Goal: Task Accomplishment & Management: Complete application form

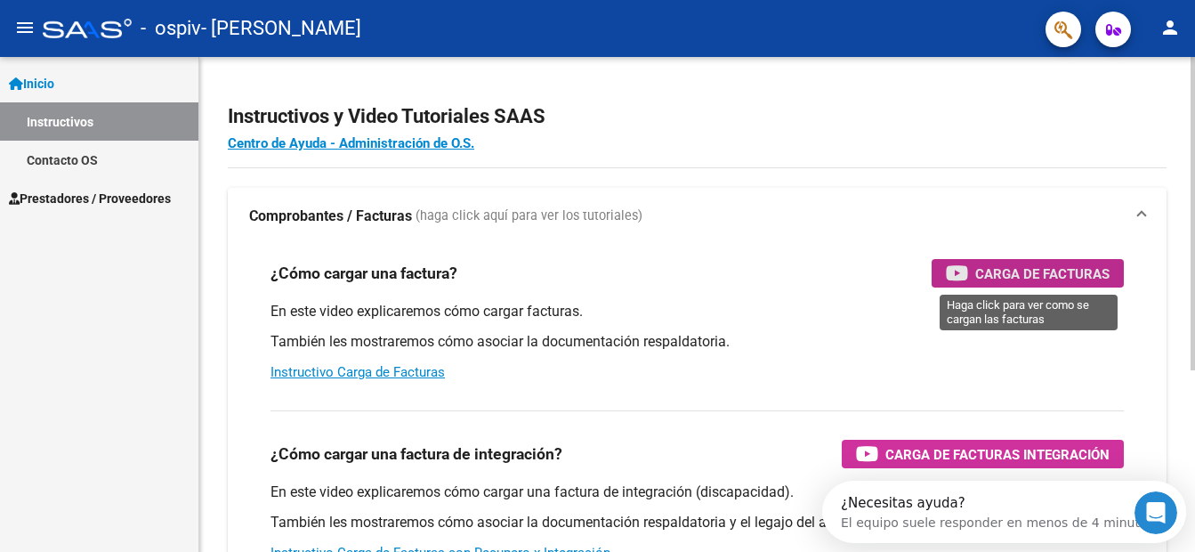
click at [1036, 262] on div "Carga de Facturas" at bounding box center [1028, 273] width 164 height 28
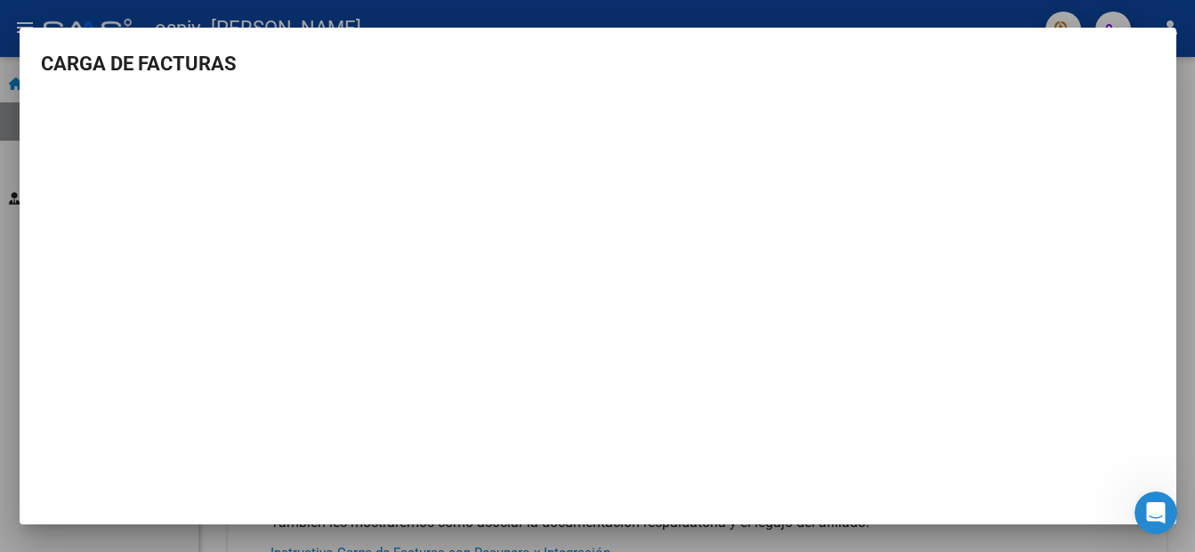
click at [114, 22] on div at bounding box center [597, 276] width 1195 height 552
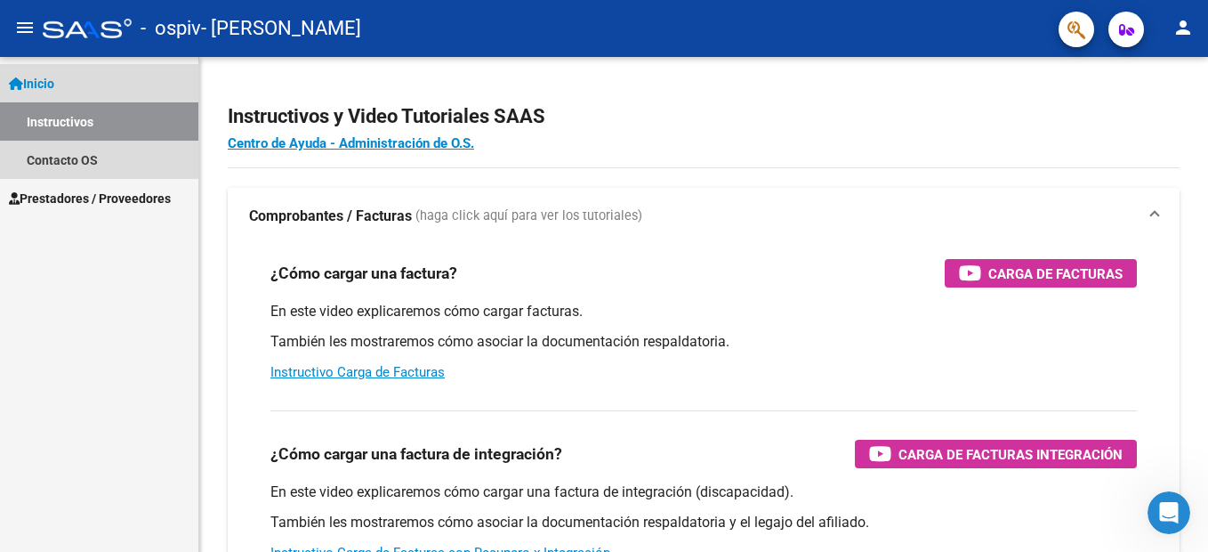
click at [86, 117] on link "Instructivos" at bounding box center [99, 121] width 198 height 38
click at [29, 67] on link "Inicio" at bounding box center [99, 83] width 198 height 38
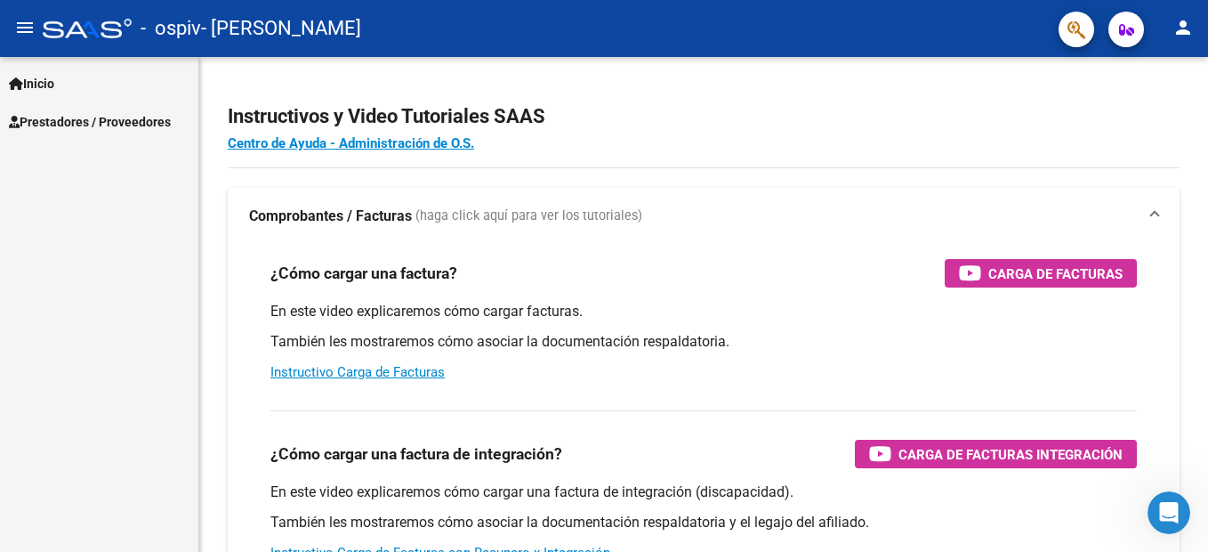
click at [21, 23] on mat-icon "menu" at bounding box center [24, 27] width 21 height 21
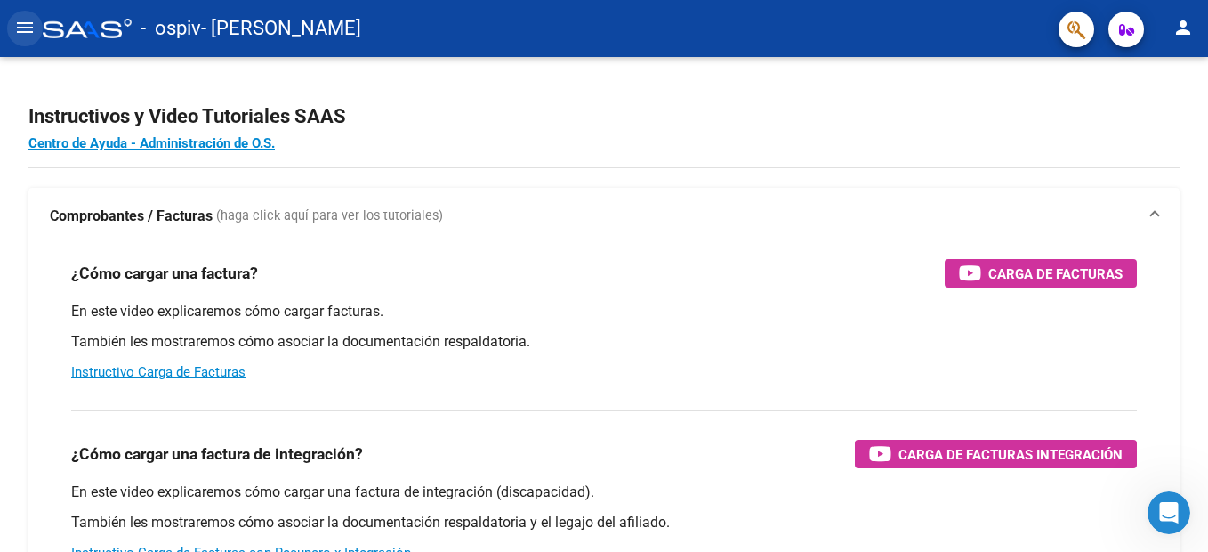
click at [25, 32] on mat-icon "menu" at bounding box center [24, 27] width 21 height 21
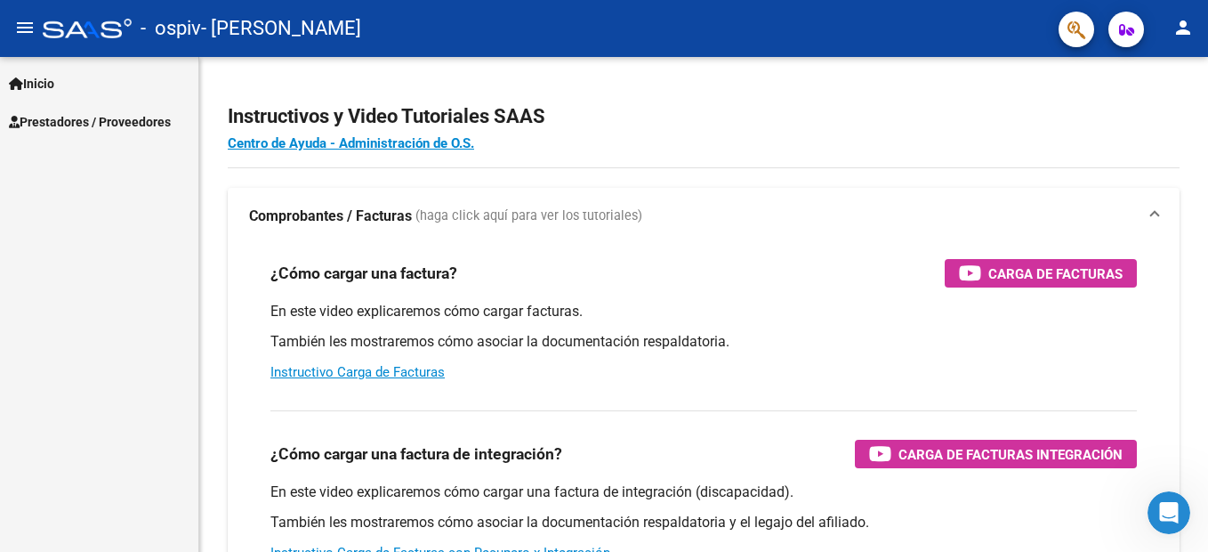
click at [48, 75] on span "Inicio" at bounding box center [31, 84] width 45 height 20
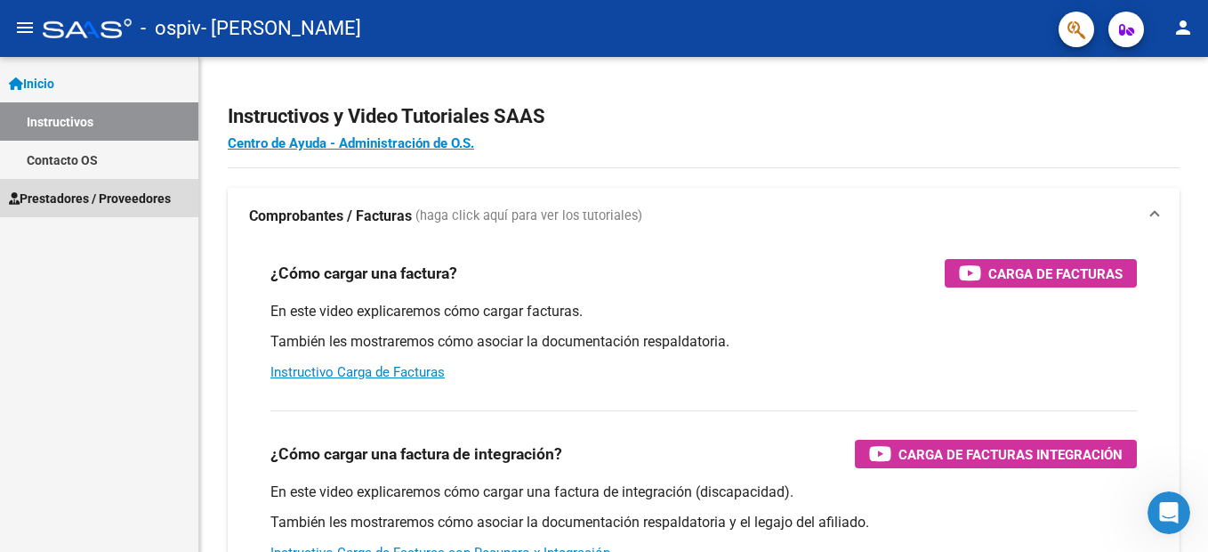
click at [62, 205] on span "Prestadores / Proveedores" at bounding box center [90, 199] width 162 height 20
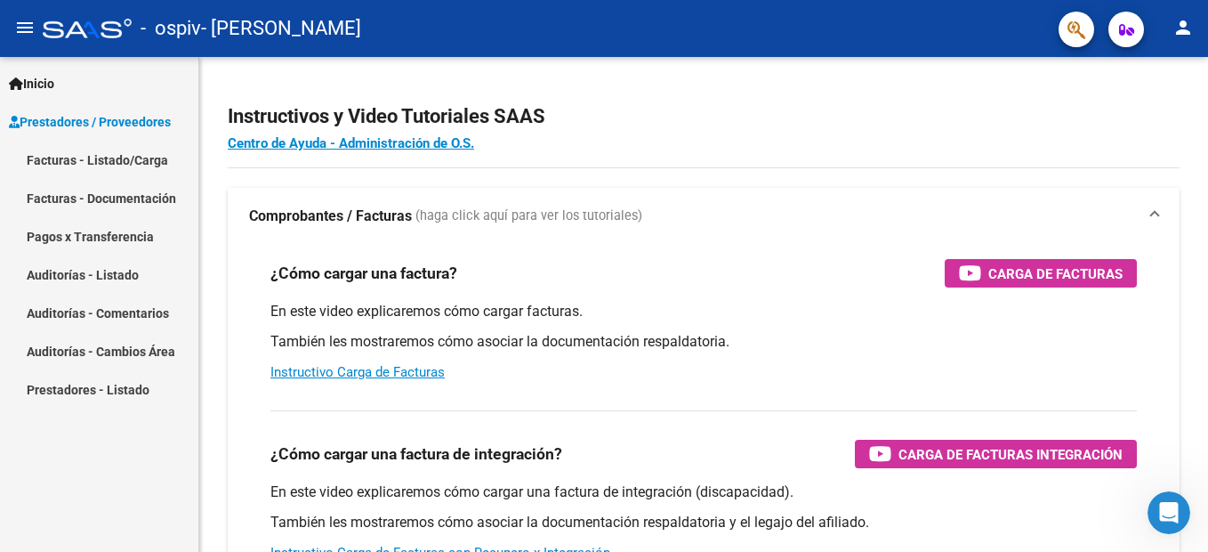
click at [84, 160] on link "Facturas - Listado/Carga" at bounding box center [99, 160] width 198 height 38
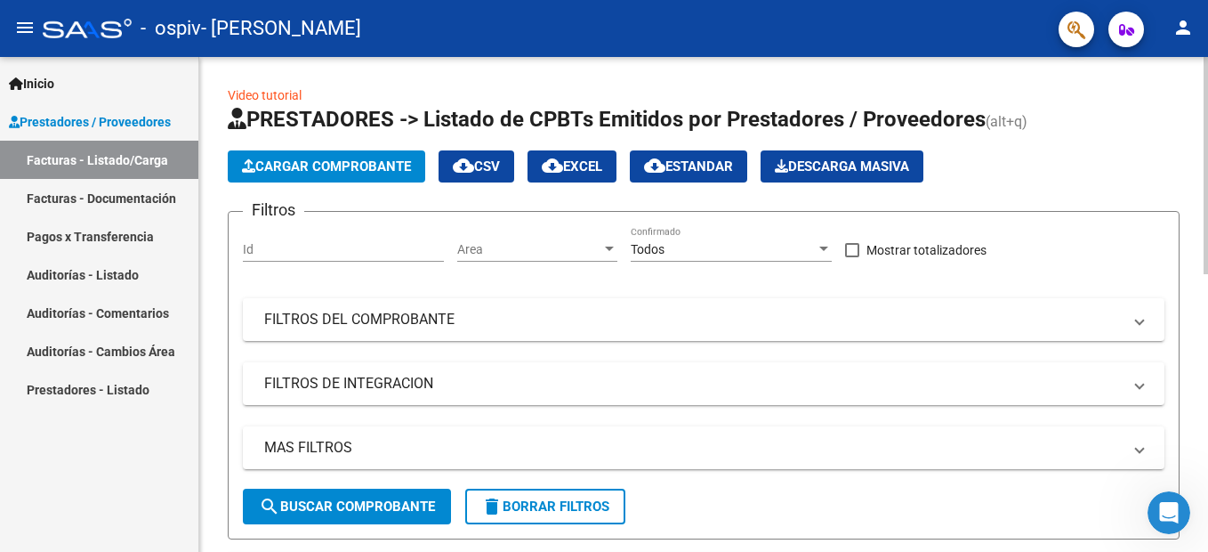
click at [331, 153] on button "Cargar Comprobante" at bounding box center [327, 166] width 198 height 32
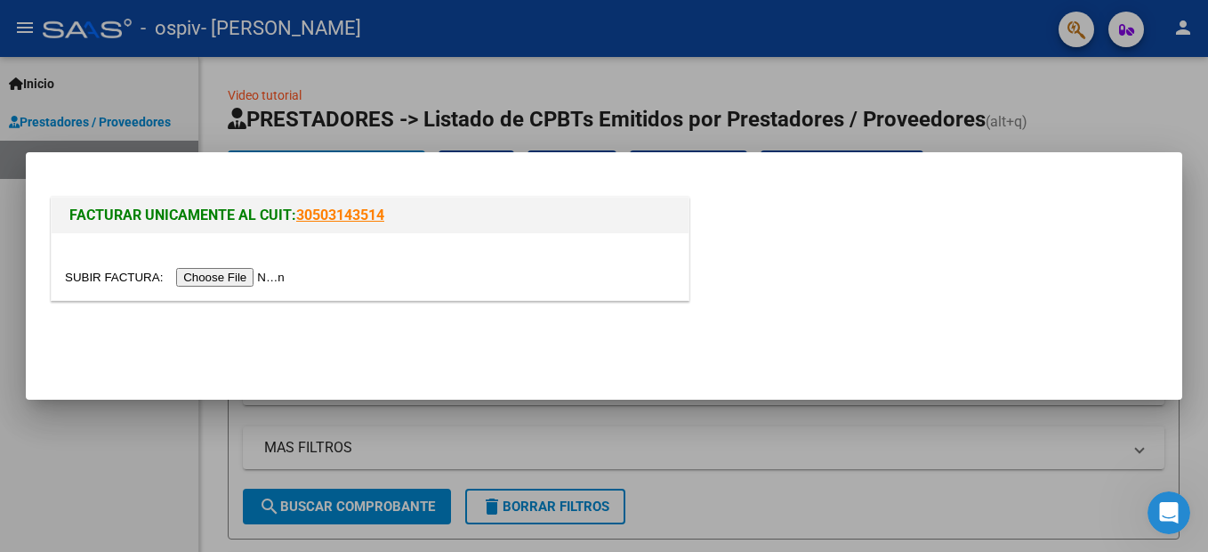
click at [227, 278] on input "file" at bounding box center [177, 277] width 225 height 19
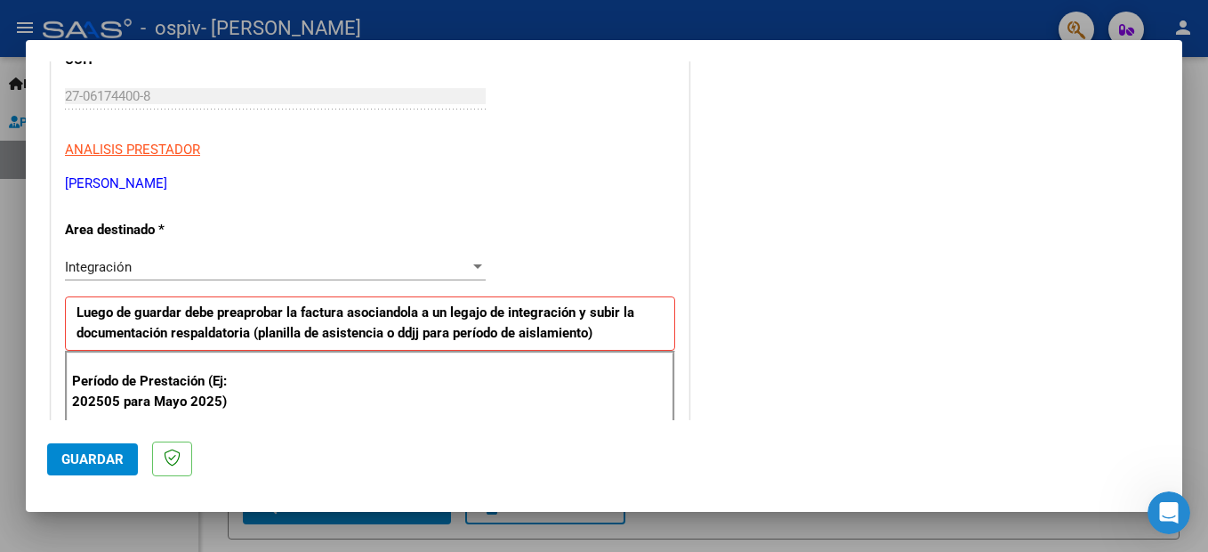
scroll to position [439, 0]
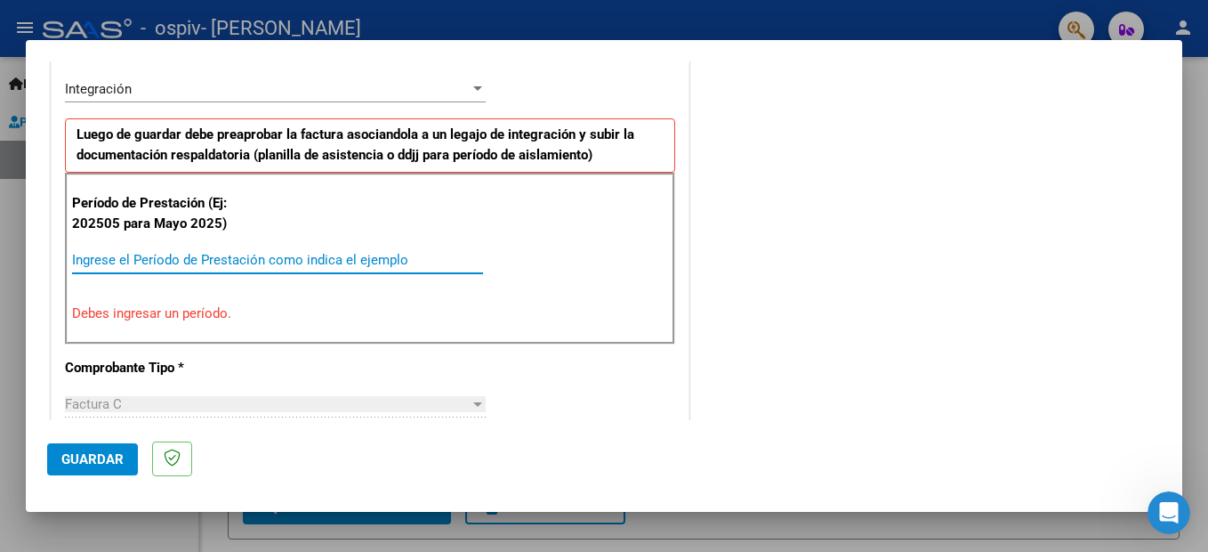
click at [159, 257] on input "Ingrese el Período de Prestación como indica el ejemplo" at bounding box center [277, 260] width 411 height 16
click at [334, 331] on div "Período de Prestación (Ej: 202505 para [DATE]) Ingrese el Período de Prestación…" at bounding box center [370, 258] width 610 height 171
click at [191, 273] on div "Ingrese el Período de Prestación como indica el ejemplo" at bounding box center [277, 259] width 411 height 27
click at [187, 259] on input "Ingrese el Período de Prestación como indica el ejemplo" at bounding box center [277, 260] width 411 height 16
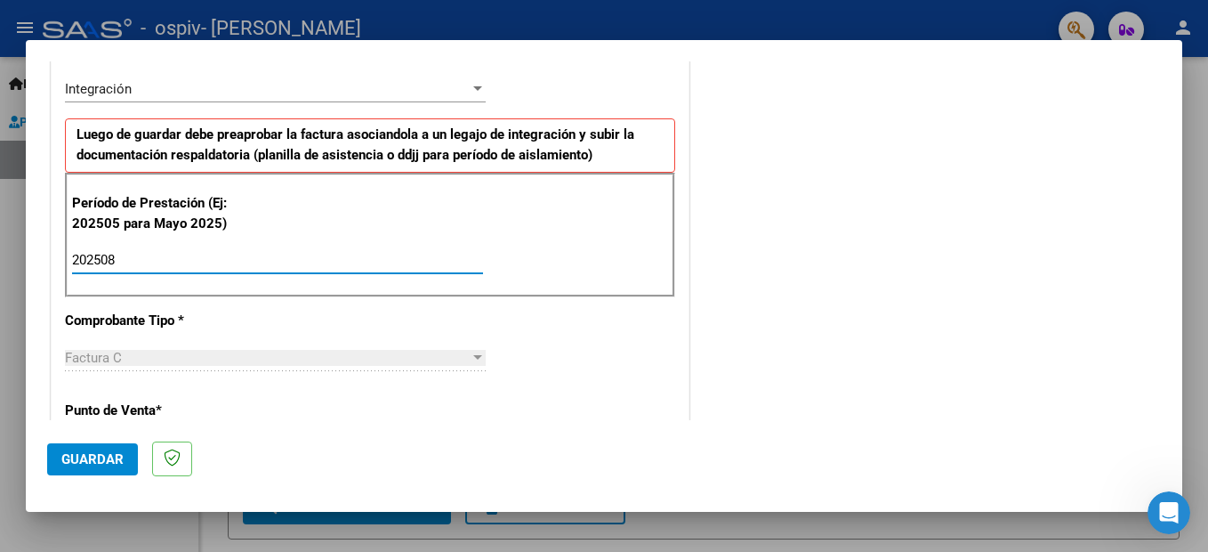
type input "202508"
click at [274, 353] on div "Factura C" at bounding box center [267, 358] width 405 height 16
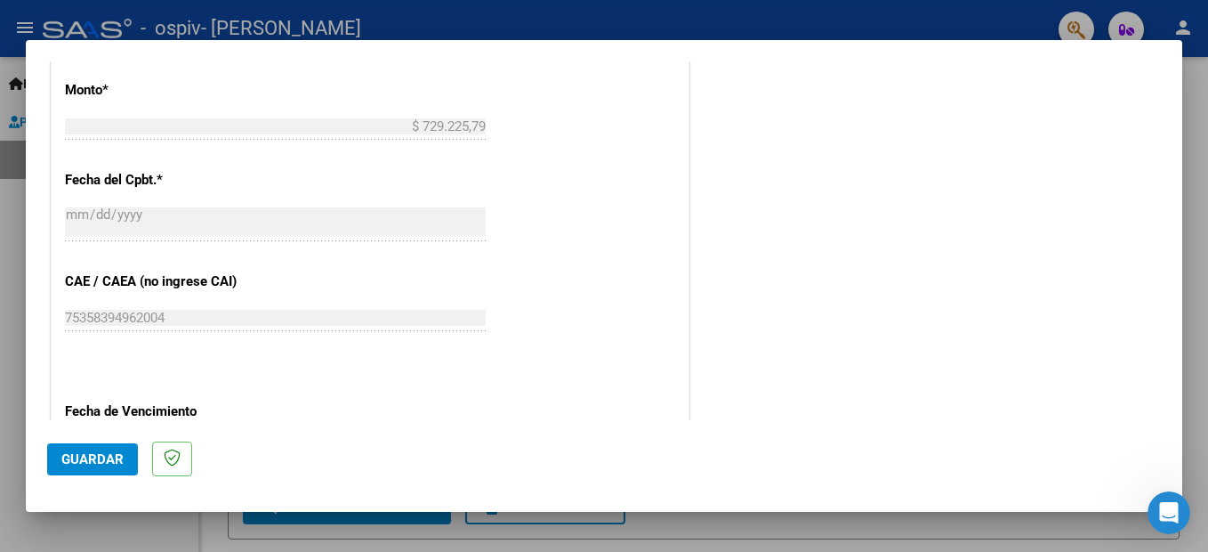
scroll to position [1118, 0]
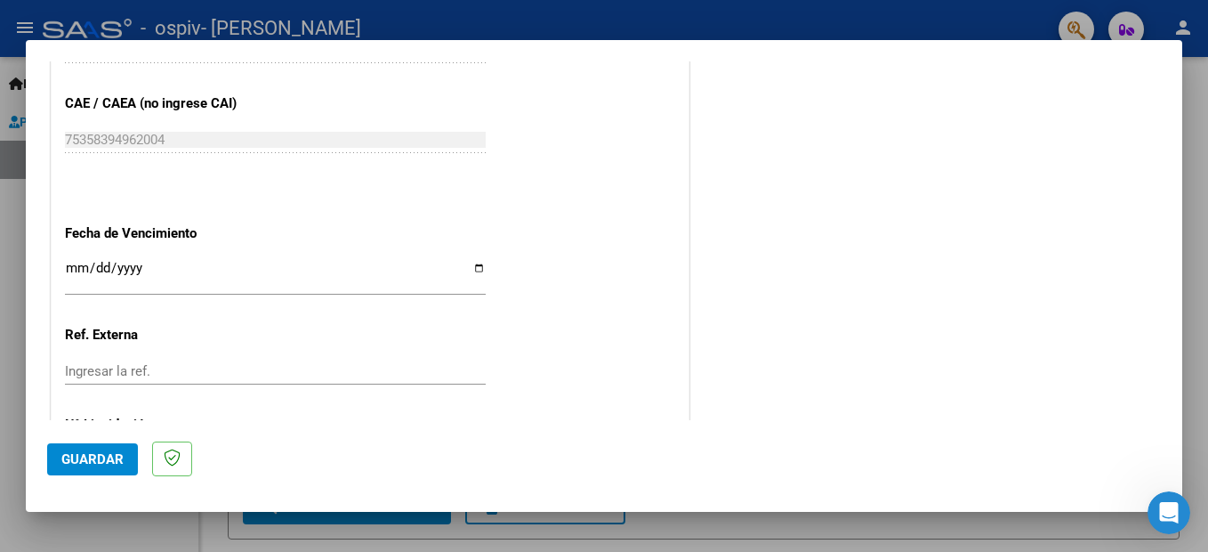
click at [77, 266] on input "Ingresar la fecha" at bounding box center [275, 275] width 421 height 28
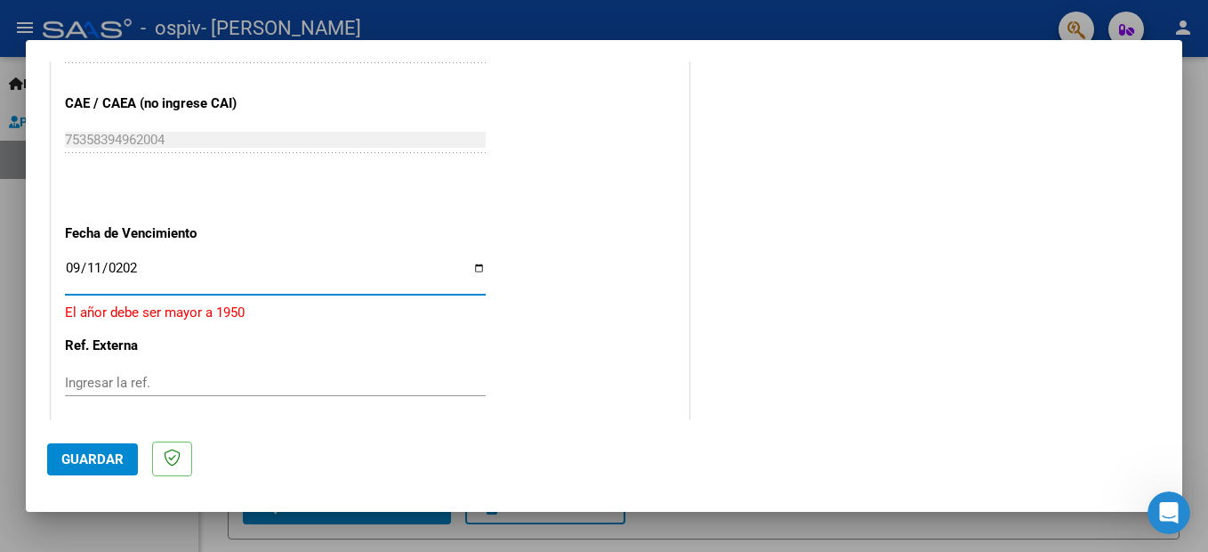
type input "[DATE]"
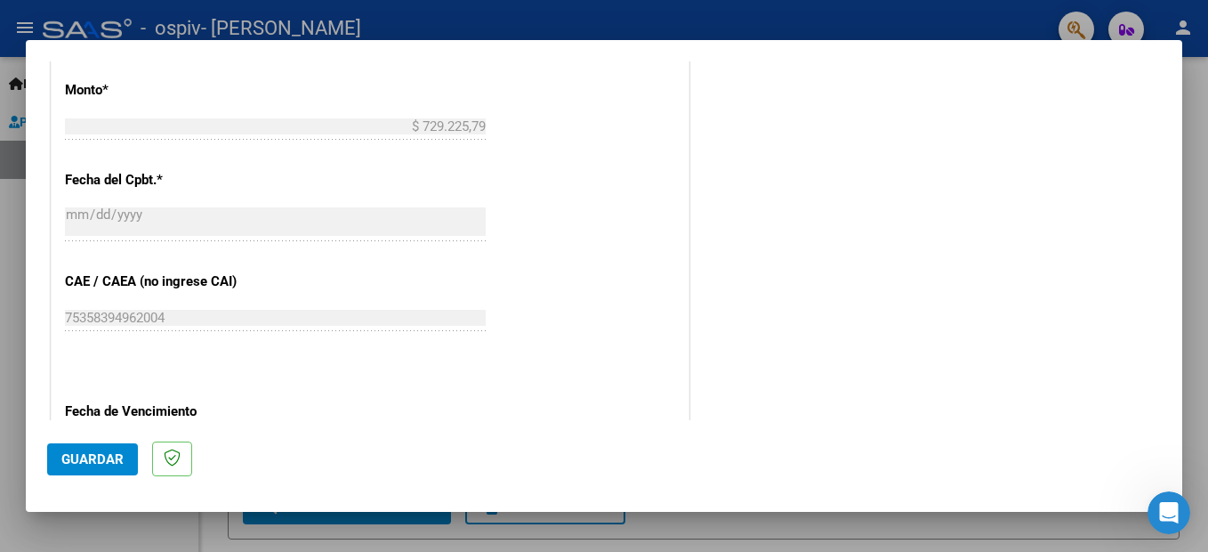
scroll to position [1207, 0]
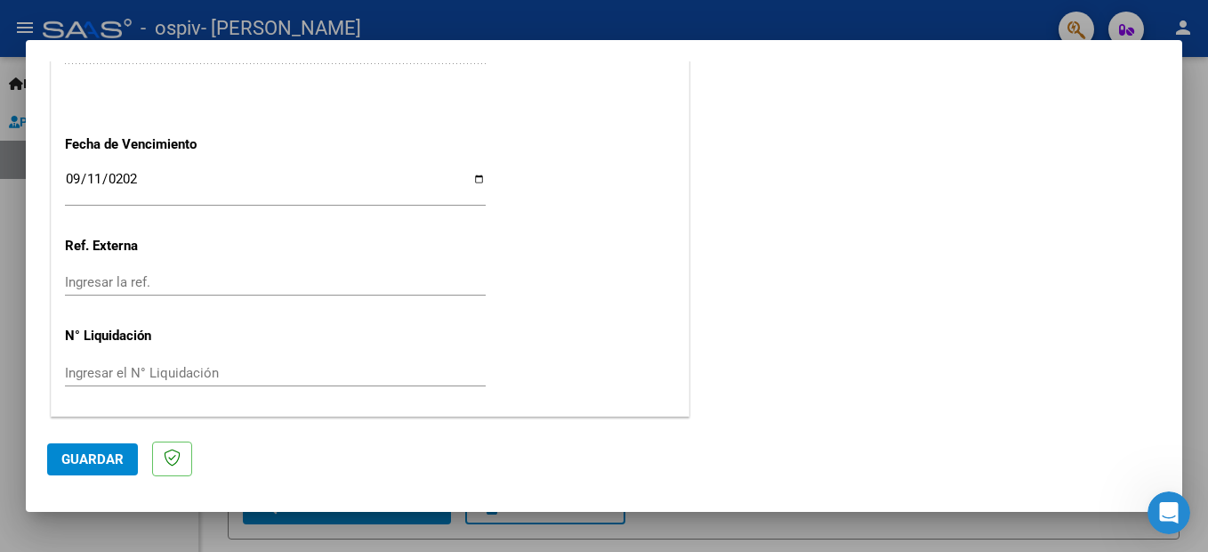
click at [77, 466] on span "Guardar" at bounding box center [92, 459] width 62 height 16
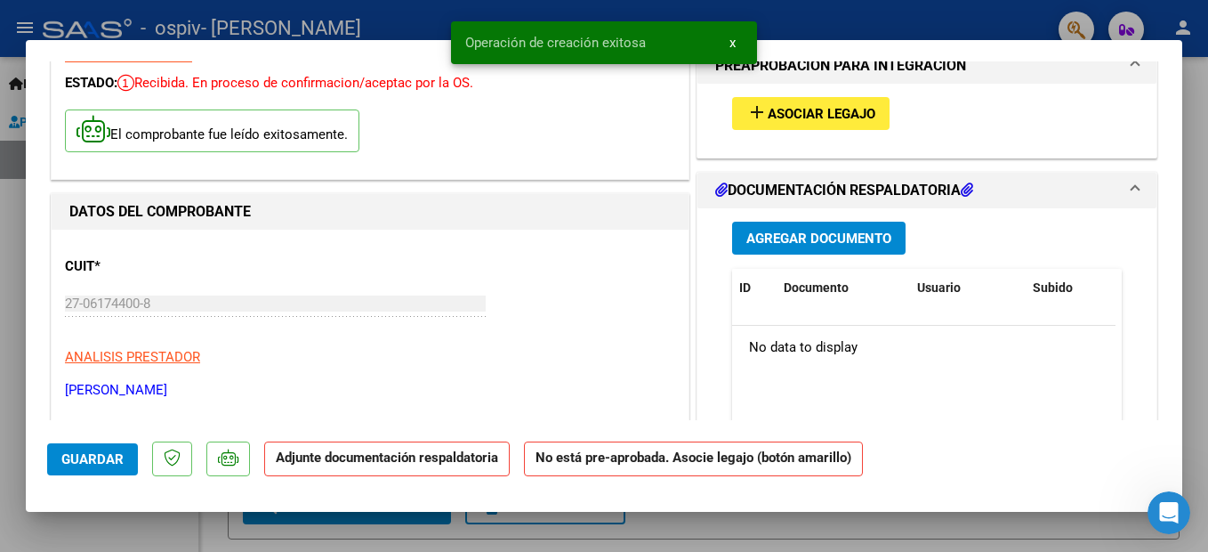
scroll to position [0, 0]
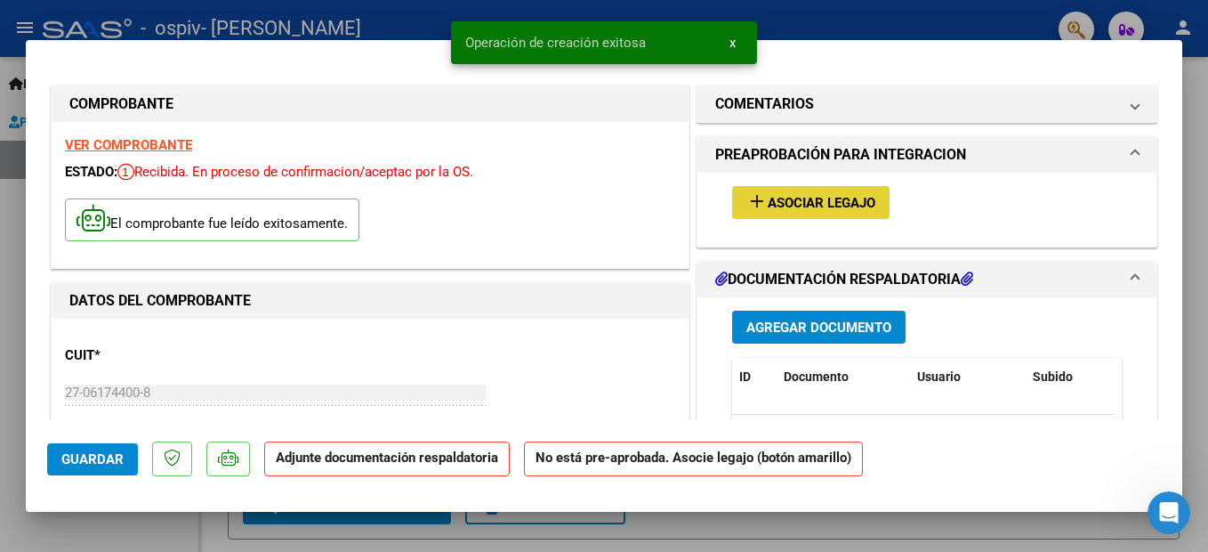
click at [849, 203] on span "Asociar Legajo" at bounding box center [822, 203] width 108 height 16
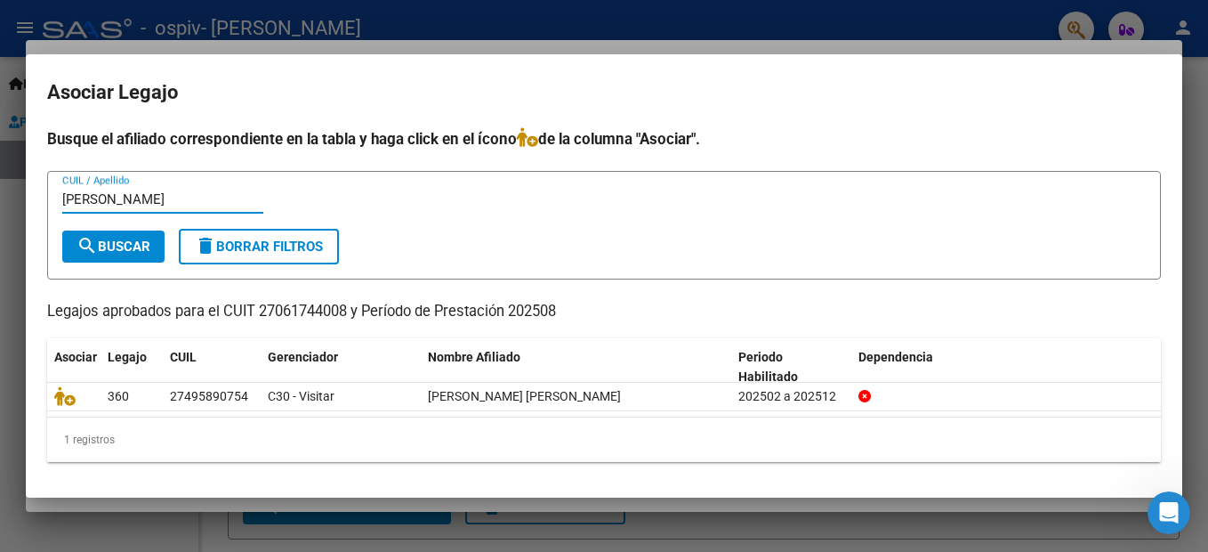
type input "[PERSON_NAME]"
click at [112, 247] on span "search Buscar" at bounding box center [114, 246] width 74 height 16
drag, startPoint x: 152, startPoint y: 195, endPoint x: 42, endPoint y: 194, distance: 110.3
click at [42, 194] on mat-dialog-content "Busque el afiliado correspondiente en la tabla y haga click en el ícono de la c…" at bounding box center [604, 302] width 1157 height 350
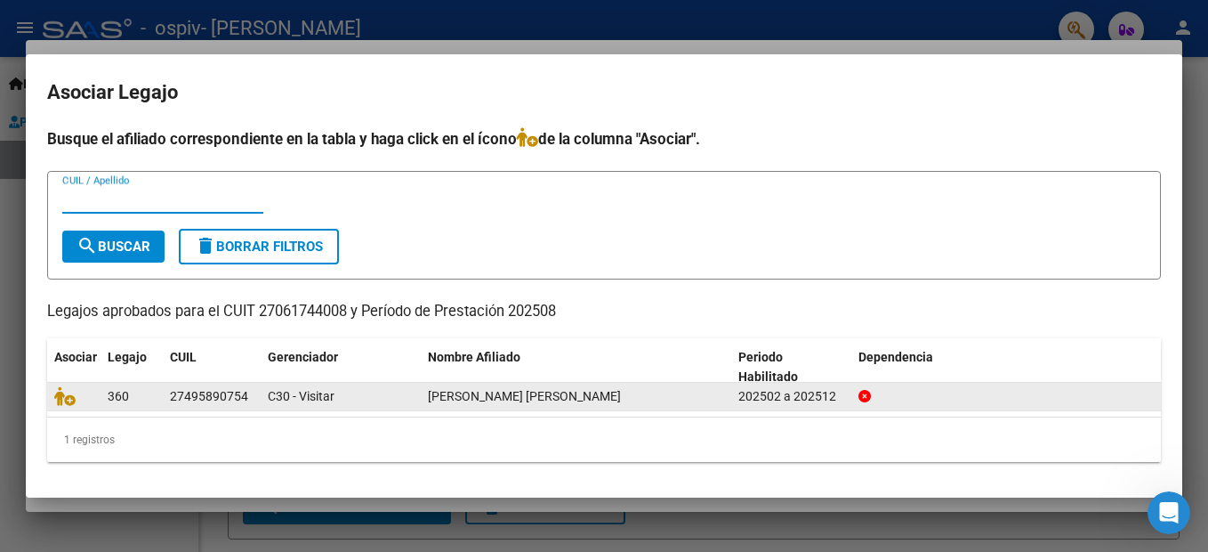
click at [191, 391] on div "27495890754" at bounding box center [209, 396] width 78 height 20
click at [201, 396] on div "27495890754" at bounding box center [209, 396] width 78 height 20
drag, startPoint x: 201, startPoint y: 396, endPoint x: 277, endPoint y: 410, distance: 76.9
click at [277, 410] on datatable-body-cell "C30 - Visitar" at bounding box center [341, 397] width 160 height 28
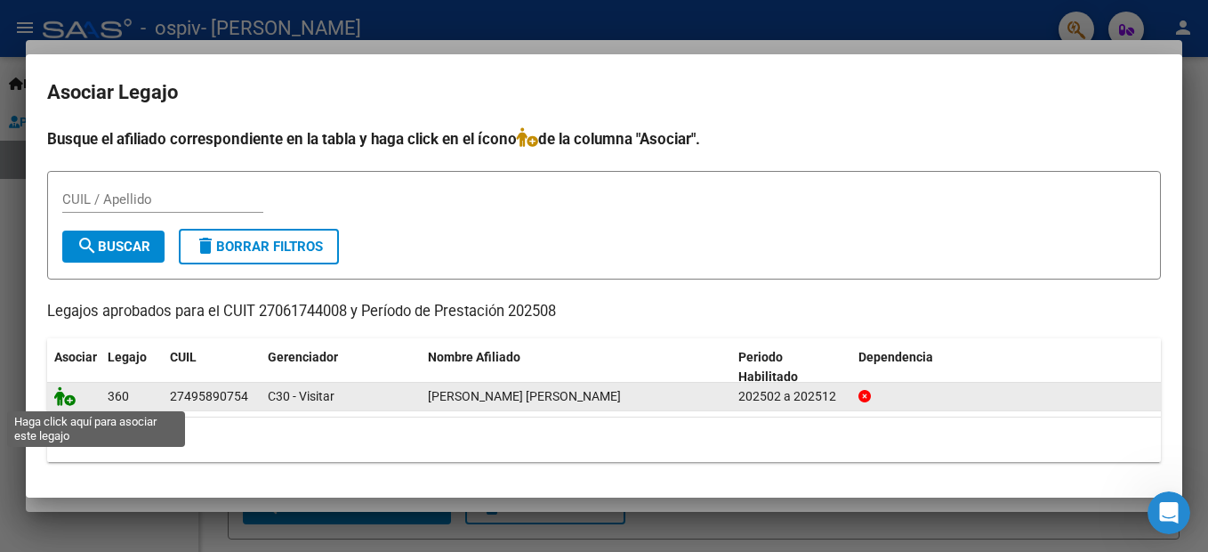
click at [65, 396] on icon at bounding box center [64, 396] width 21 height 20
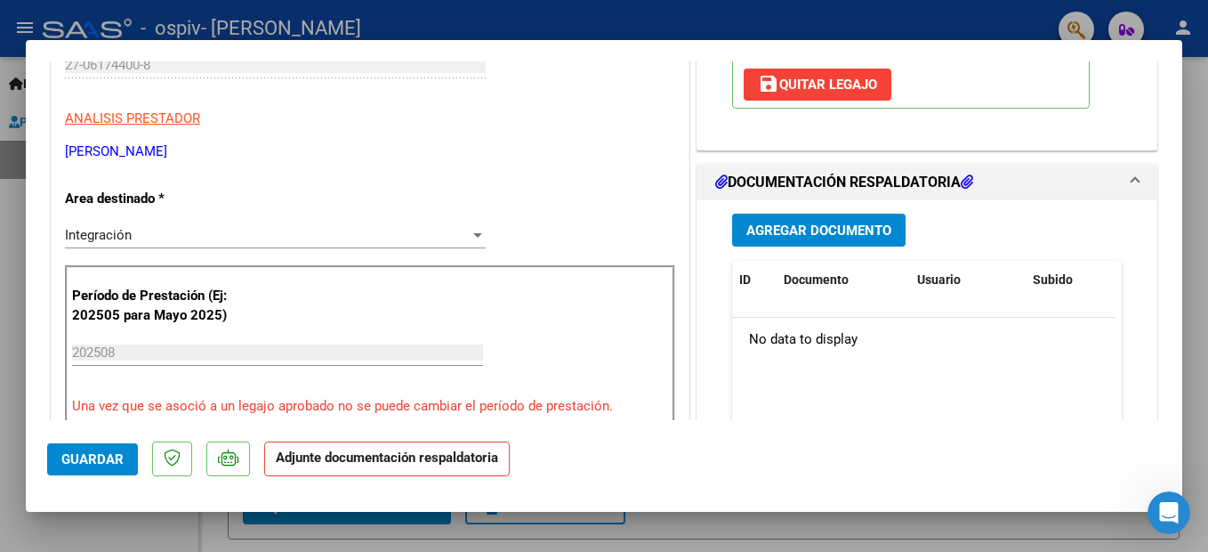
scroll to position [255, 0]
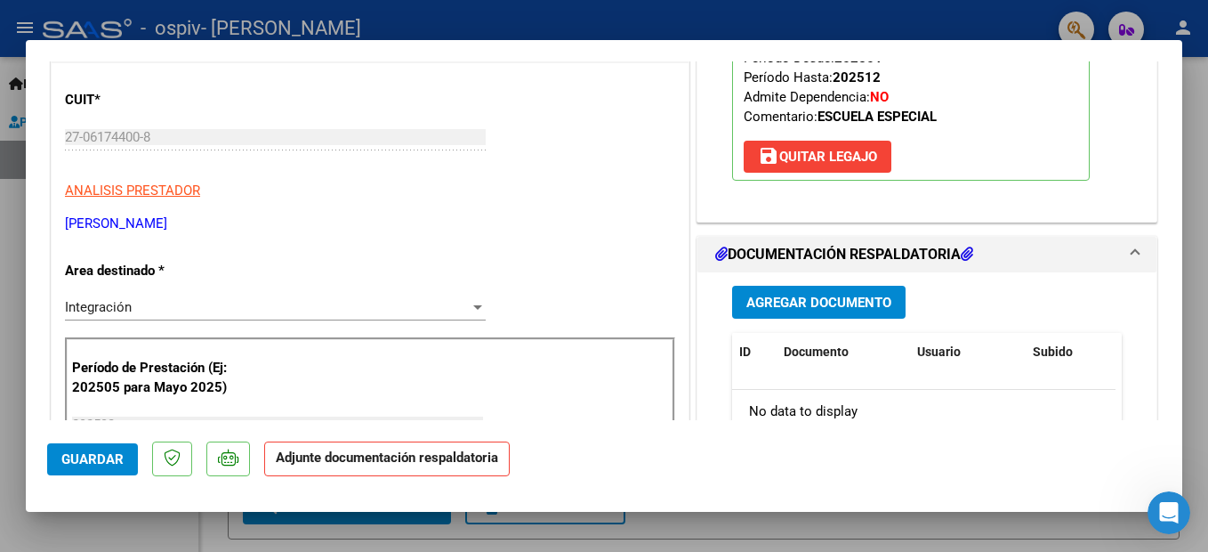
click at [815, 292] on button "Agregar Documento" at bounding box center [818, 302] width 173 height 33
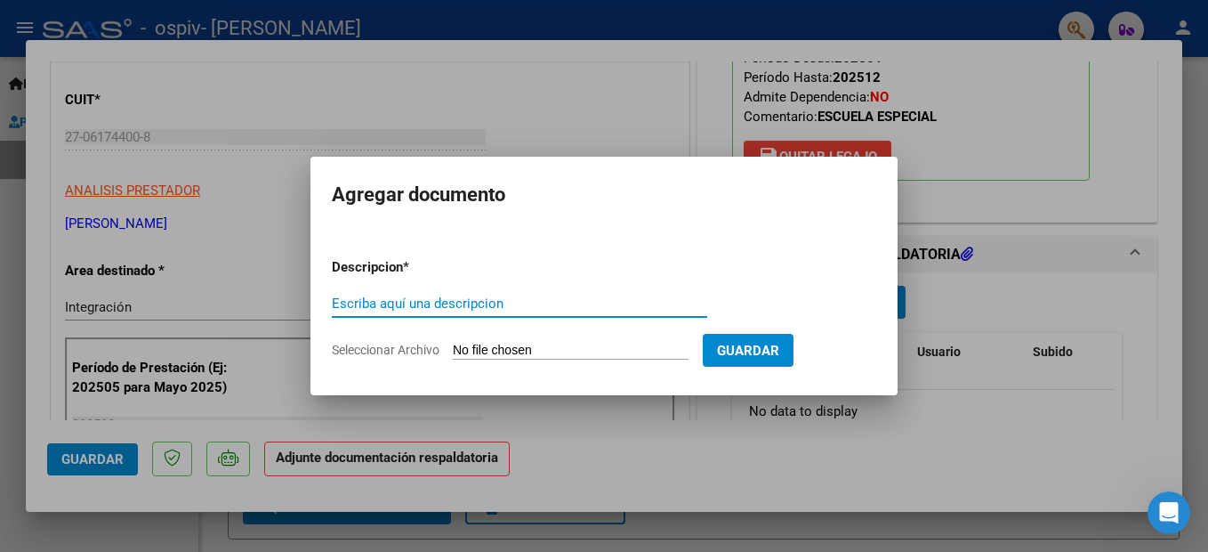
click at [402, 300] on input "Escriba aquí una descripcion" at bounding box center [519, 303] width 375 height 16
type input "PLANILLA DE ASISTENCIA"
click at [727, 295] on form "Descripcion * PLANILLA DE ASISTENCIA Escriba aquí una descripcion Seleccionar A…" at bounding box center [604, 309] width 544 height 130
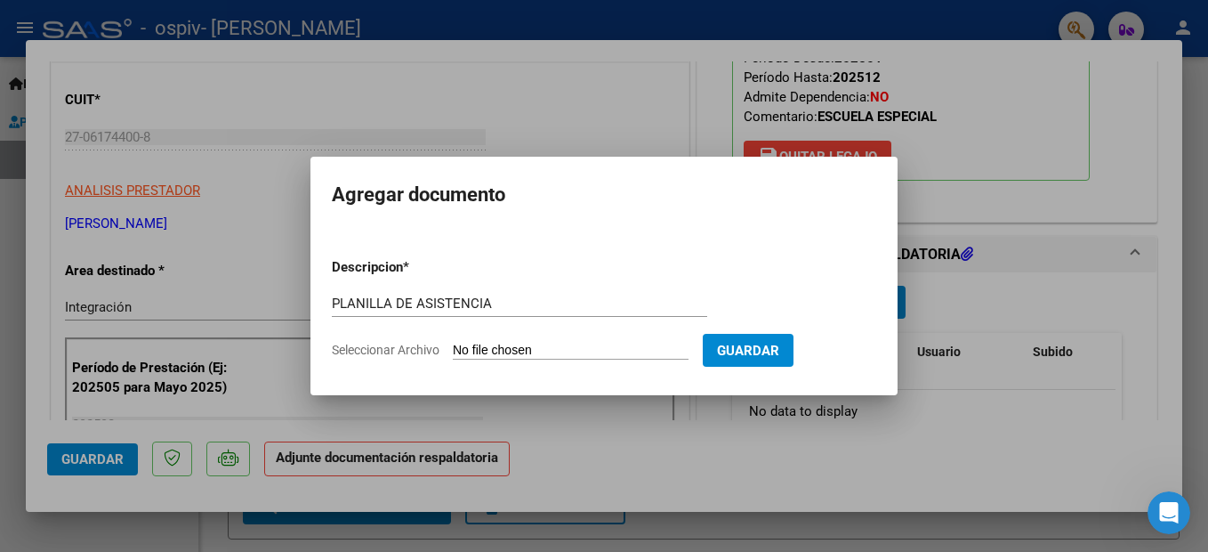
click at [652, 356] on input "Seleccionar Archivo" at bounding box center [571, 351] width 236 height 17
type input "C:\fakepath\[PERSON_NAME] DALINA981.pdf"
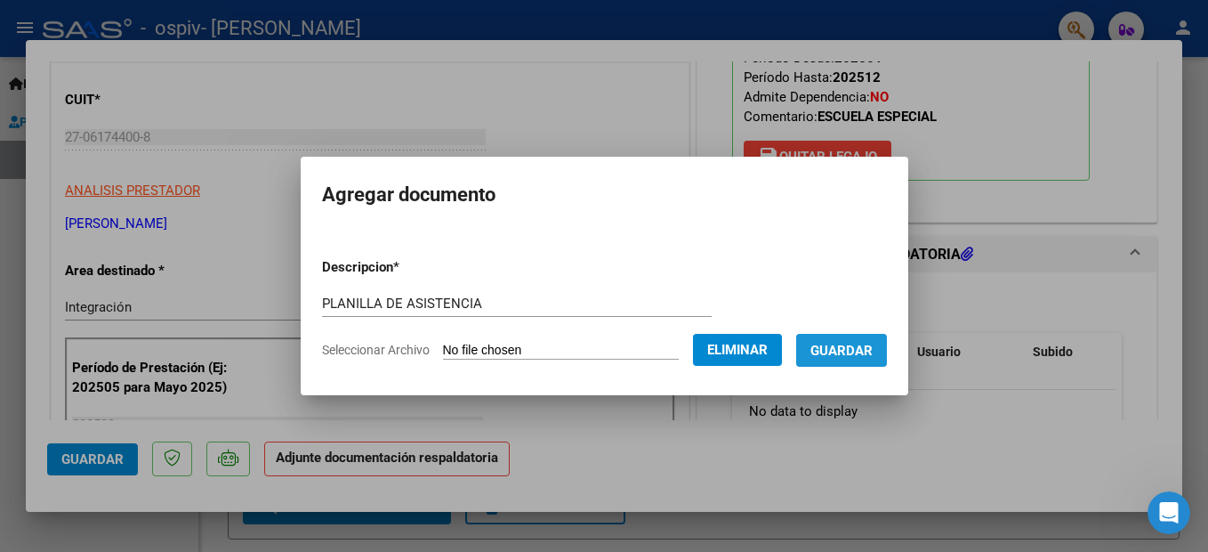
click at [873, 353] on span "Guardar" at bounding box center [841, 351] width 62 height 16
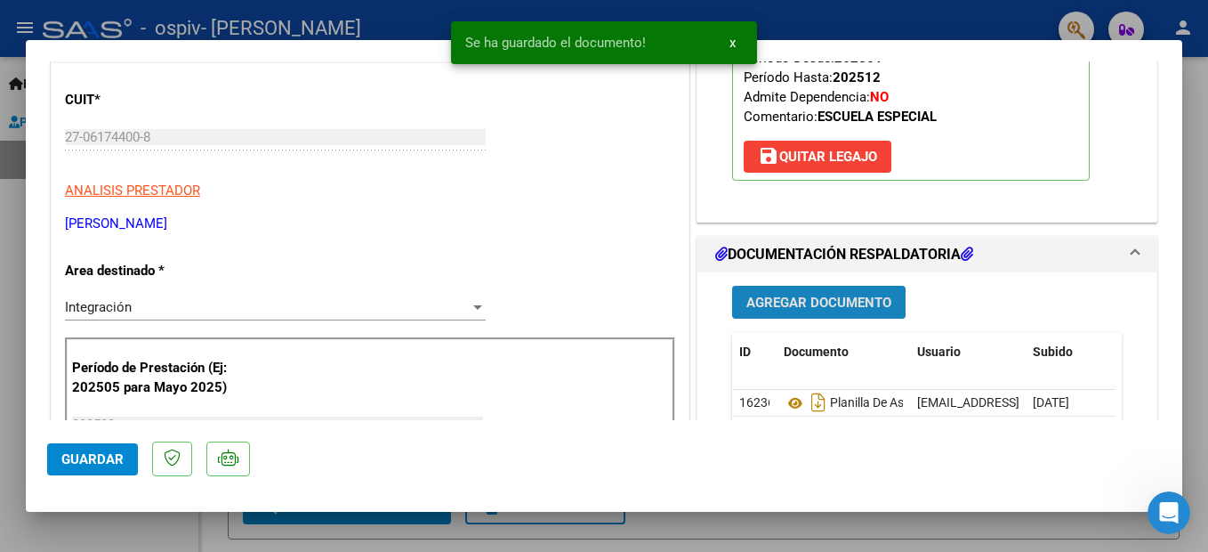
click at [843, 309] on span "Agregar Documento" at bounding box center [818, 302] width 145 height 16
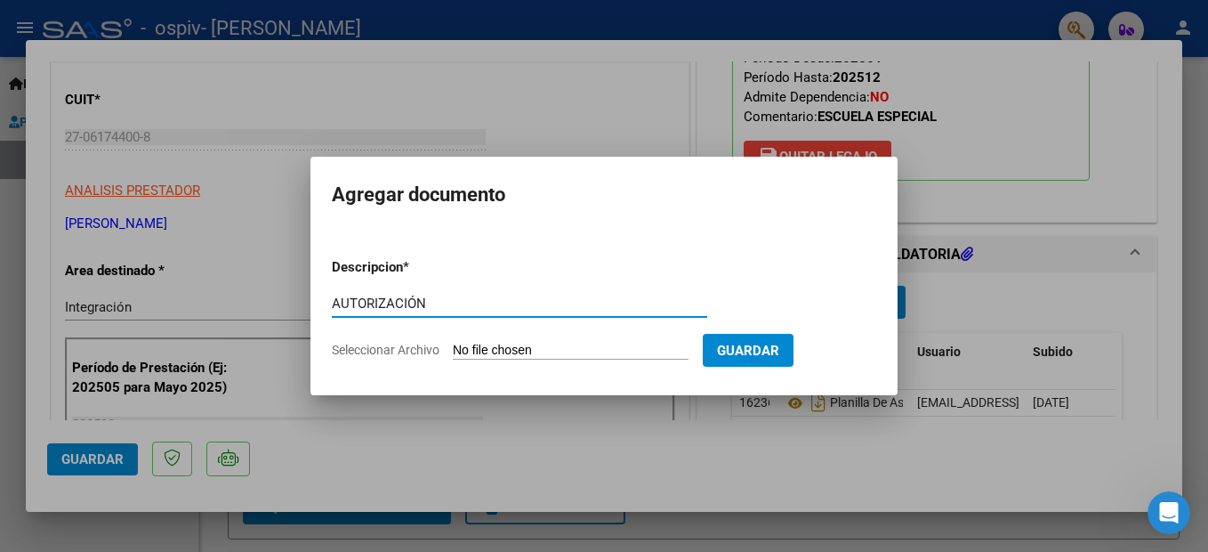
type input "AUTORIZACIÓN"
click at [660, 343] on input "Seleccionar Archivo" at bounding box center [571, 351] width 236 height 17
type input "C:\fakepath\AUTORIZACION 2025.pdf"
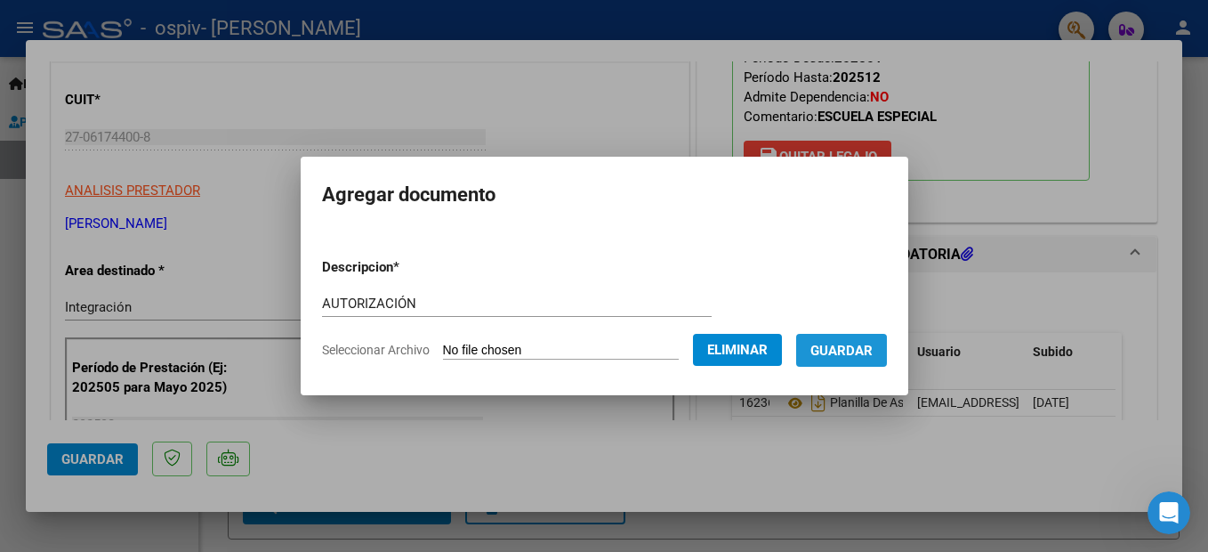
click at [856, 355] on span "Guardar" at bounding box center [841, 351] width 62 height 16
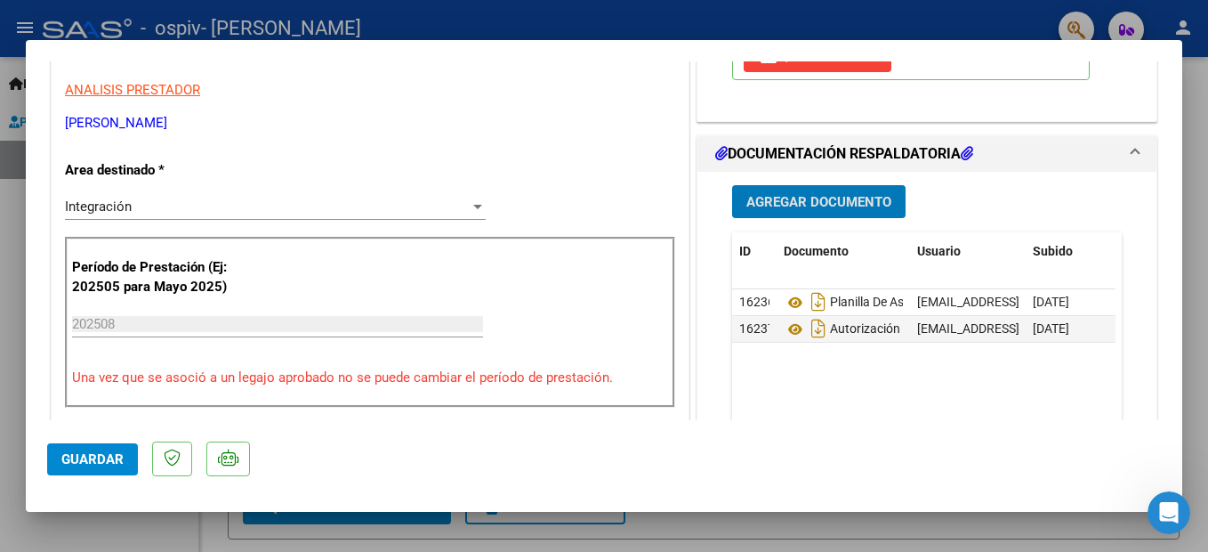
scroll to position [445, 0]
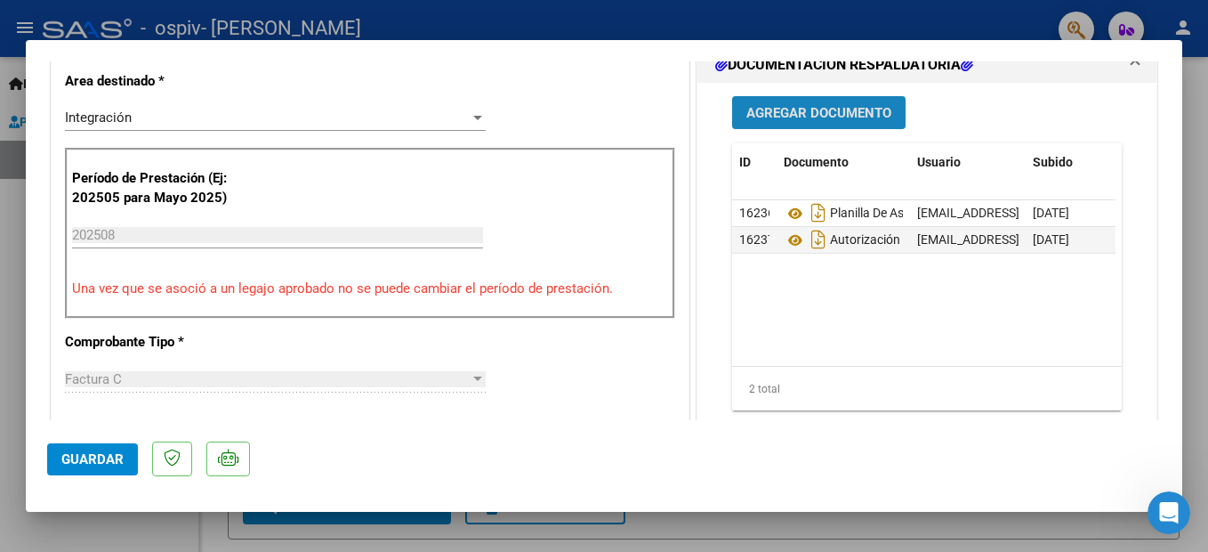
click at [821, 127] on button "Agregar Documento" at bounding box center [818, 112] width 173 height 33
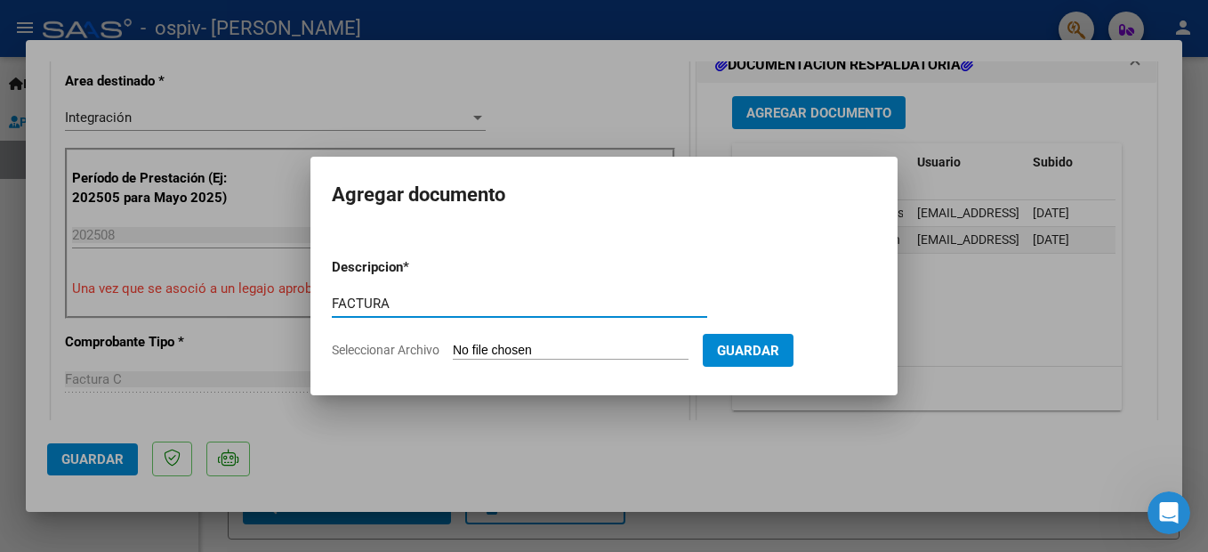
type input "FACTURA"
click at [638, 348] on input "Seleccionar Archivo" at bounding box center [571, 351] width 236 height 17
type input "C:\fakepath\FC_15829_O.S. DEL PERSONAL DE LA INDUST_MARTINEZ [PERSON_NAME].pdf"
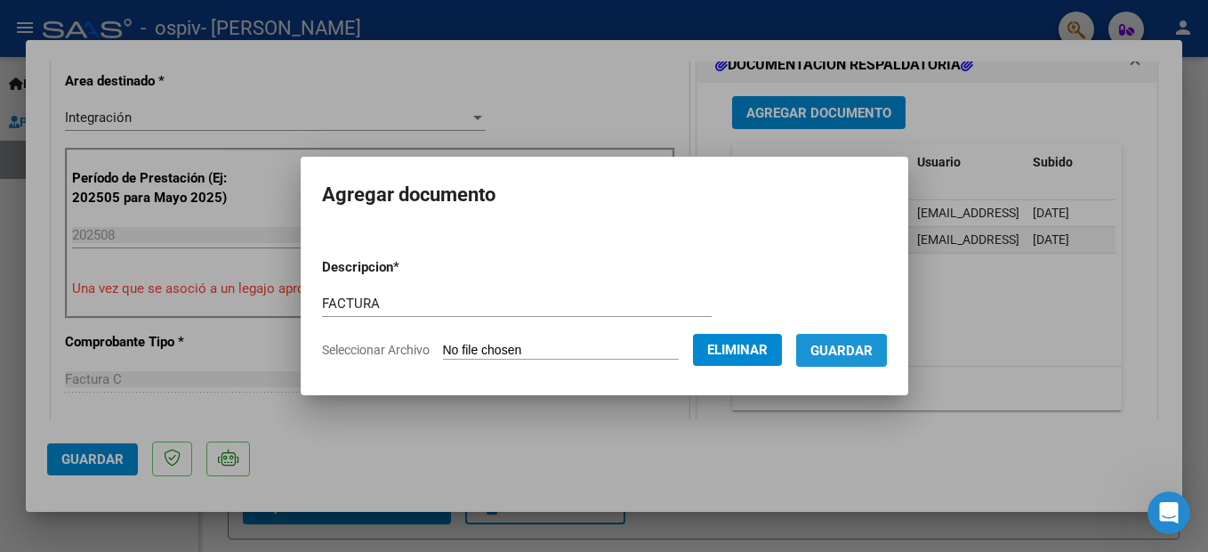
click at [866, 343] on span "Guardar" at bounding box center [841, 351] width 62 height 16
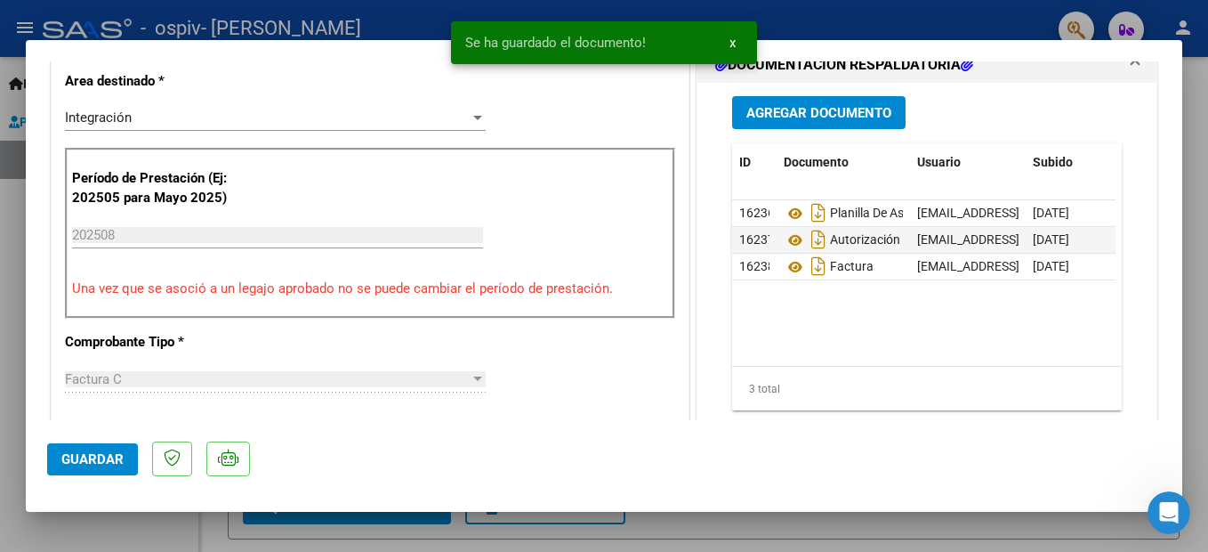
drag, startPoint x: 892, startPoint y: 351, endPoint x: 989, endPoint y: 354, distance: 97.0
click at [989, 354] on datatable-body "16236 Planilla De Asistencia [EMAIL_ADDRESS][DOMAIN_NAME] - [PERSON_NAME] [DATE…" at bounding box center [923, 282] width 383 height 165
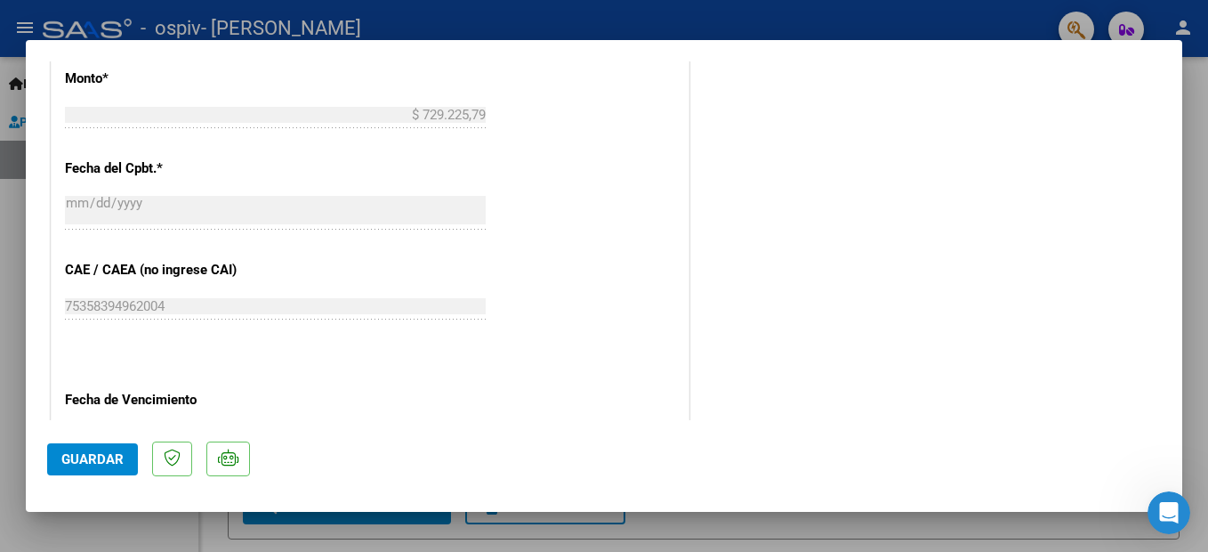
scroll to position [1234, 0]
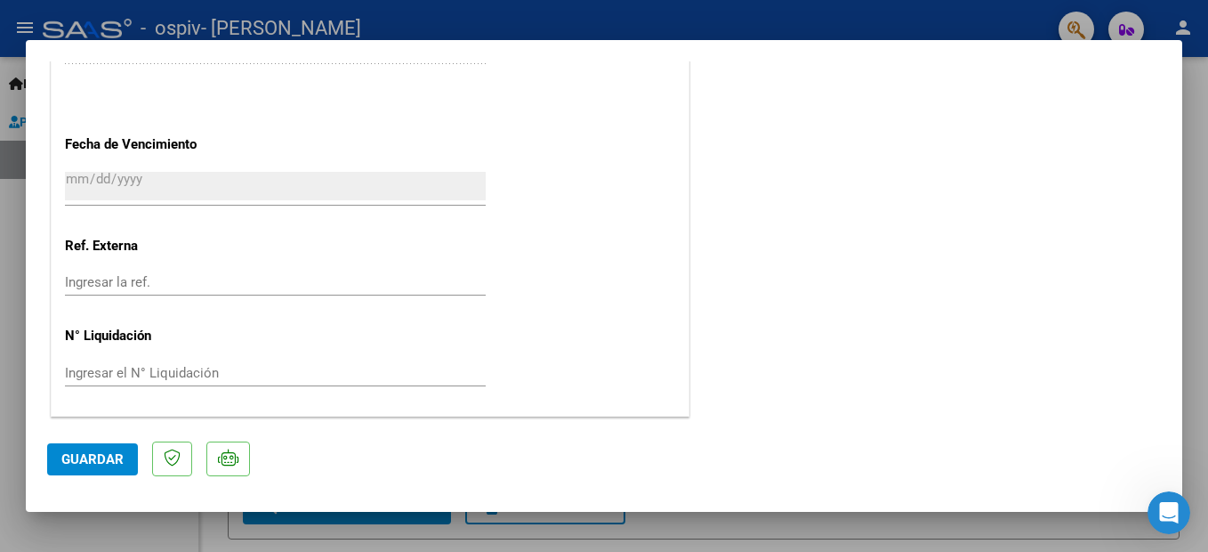
click at [99, 462] on span "Guardar" at bounding box center [92, 459] width 62 height 16
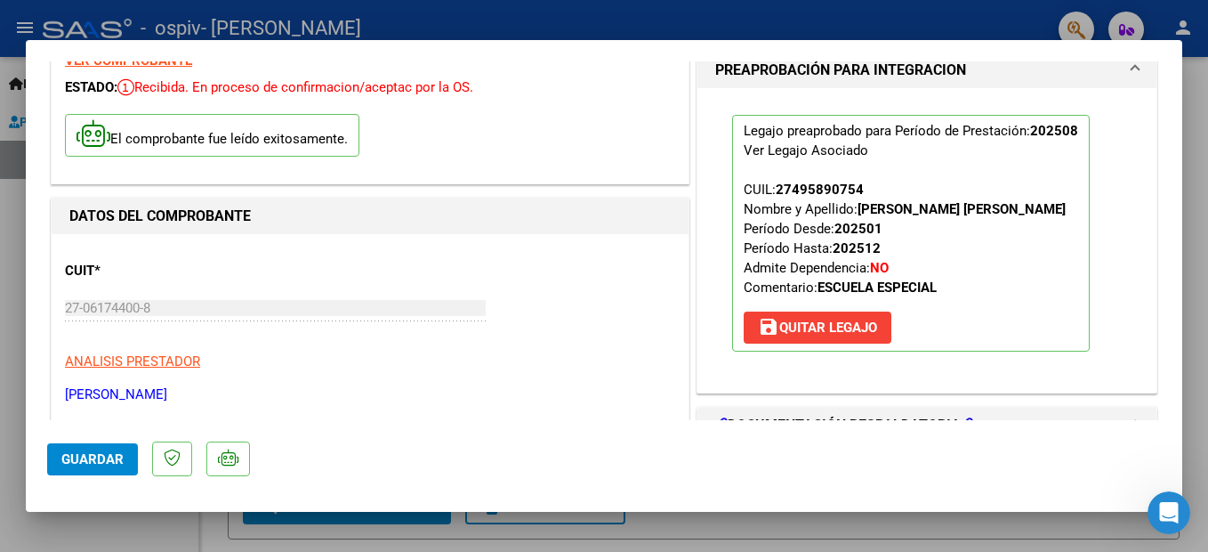
scroll to position [0, 0]
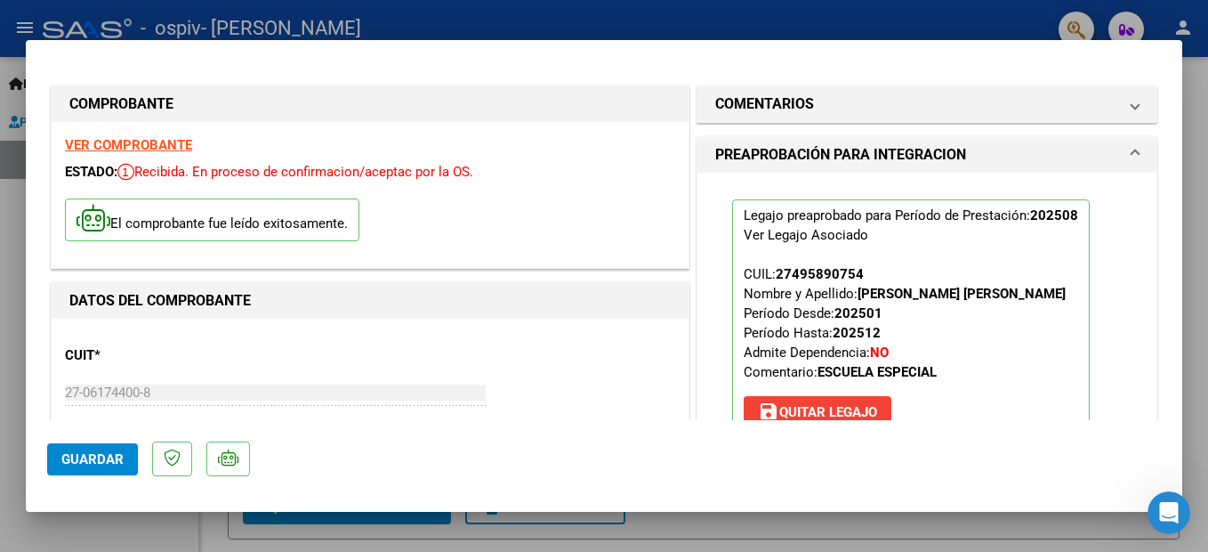
click at [159, 139] on strong "VER COMPROBANTE" at bounding box center [128, 145] width 127 height 16
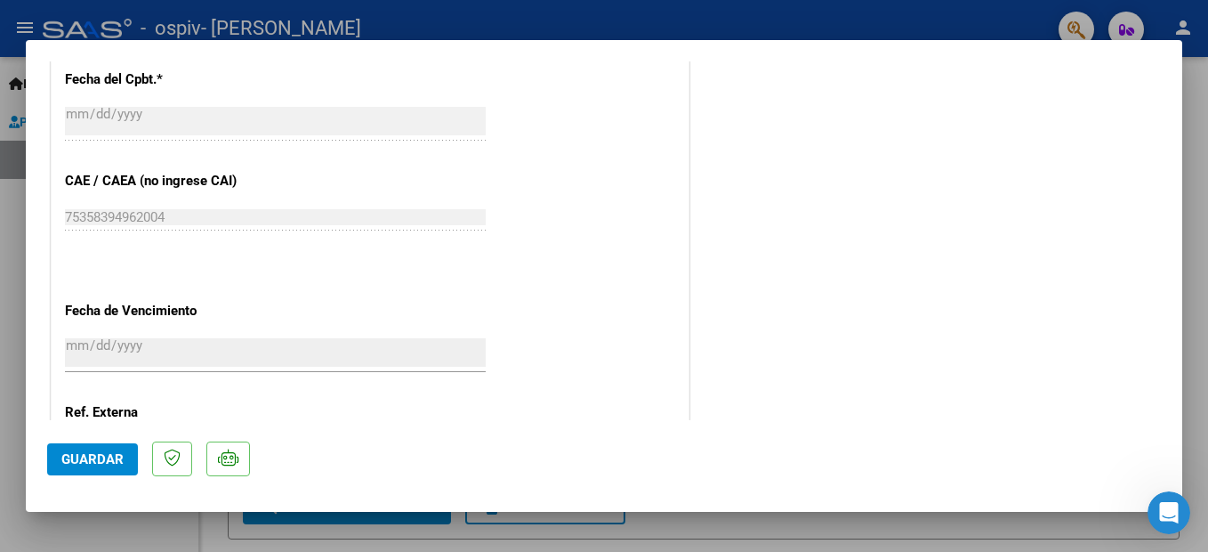
scroll to position [1234, 0]
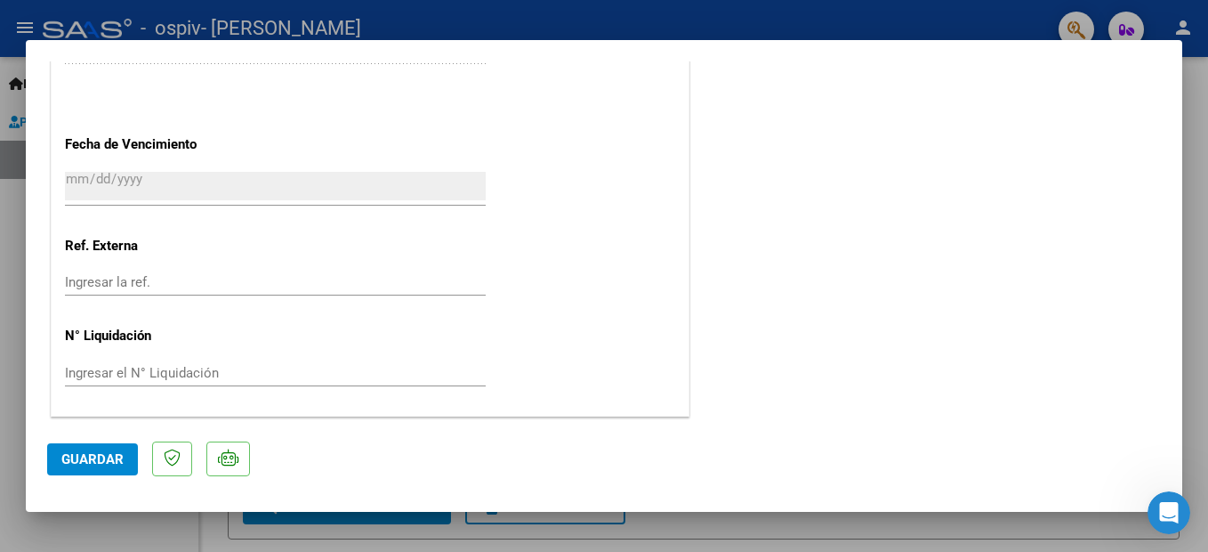
click at [101, 442] on mat-dialog-actions "Guardar" at bounding box center [604, 455] width 1114 height 70
click at [107, 452] on span "Guardar" at bounding box center [92, 459] width 62 height 16
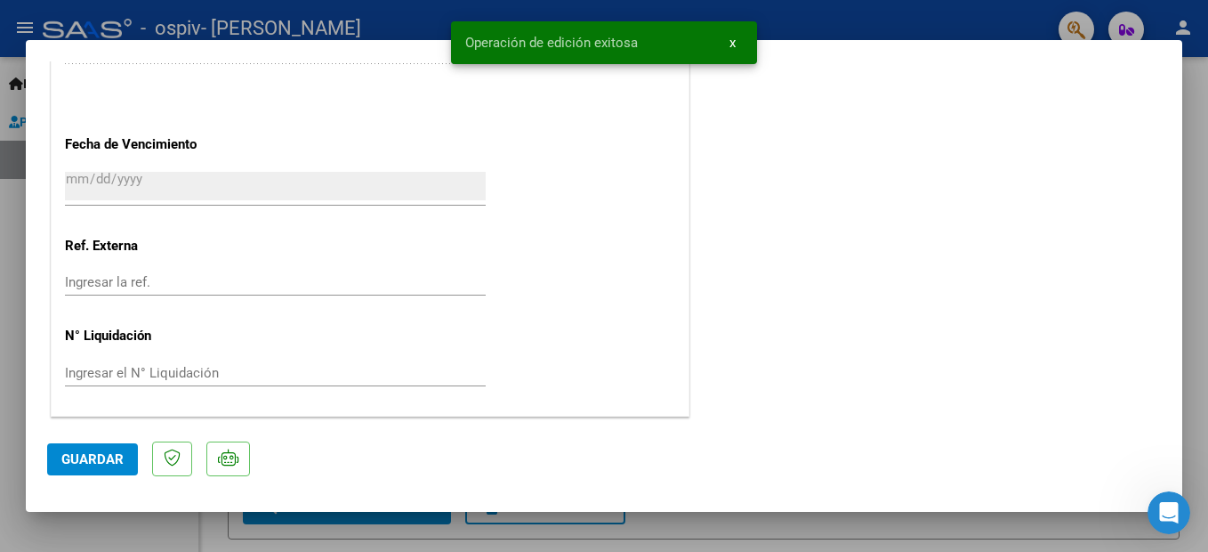
click at [834, 536] on div at bounding box center [604, 276] width 1208 height 552
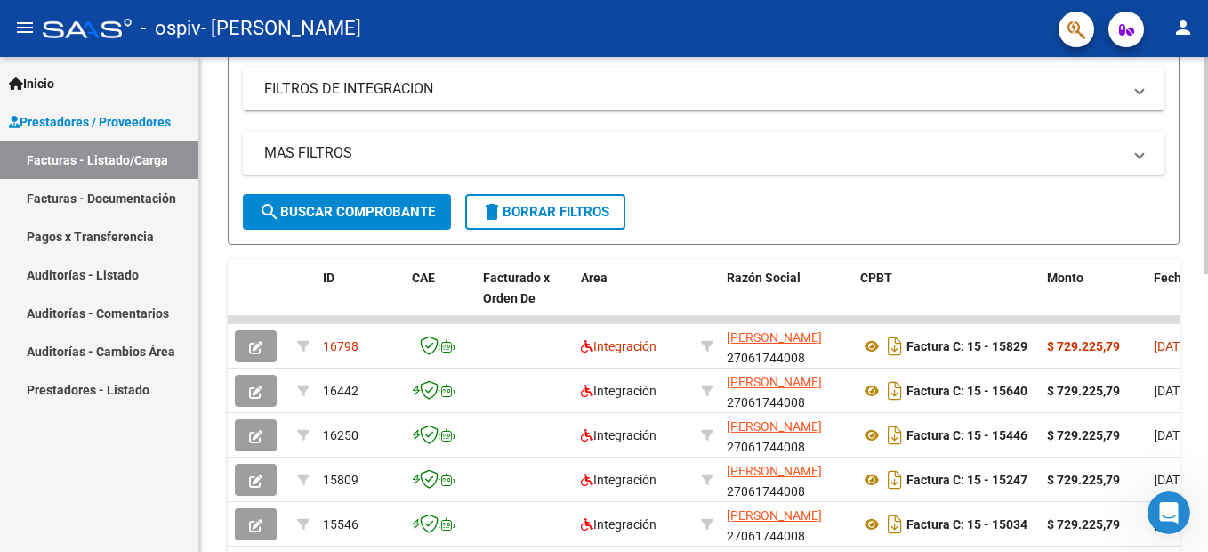
scroll to position [356, 0]
